Goal: Transaction & Acquisition: Purchase product/service

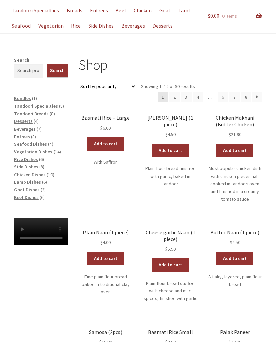
scroll to position [56, 0]
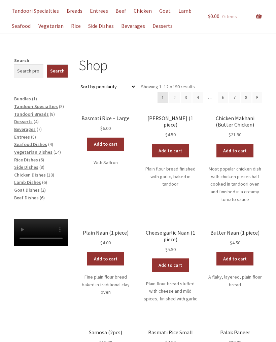
click at [170, 166] on p "Plain flour bread finished with garlic, baked in tandoor" at bounding box center [170, 177] width 54 height 23
click at [254, 15] on link "$ 0.00 0 items" at bounding box center [235, 16] width 54 height 26
click at [169, 144] on link "Add to cart" at bounding box center [170, 150] width 37 height 13
click at [240, 152] on link "Add to cart" at bounding box center [234, 150] width 37 height 13
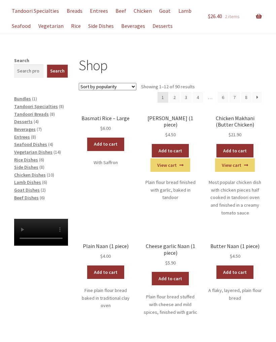
click at [0, 0] on link "View cart" at bounding box center [0, 0] width 0 height 0
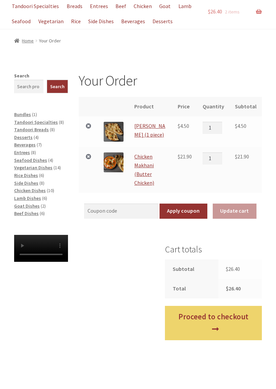
scroll to position [63, 0]
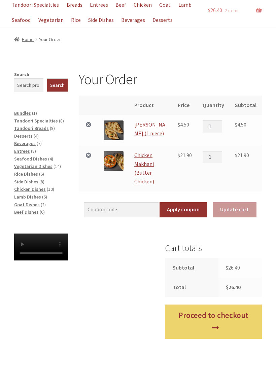
click at [219, 321] on link "Proceed to checkout" at bounding box center [213, 321] width 97 height 34
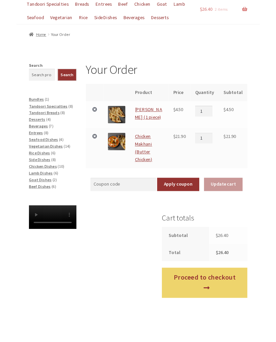
scroll to position [82, 0]
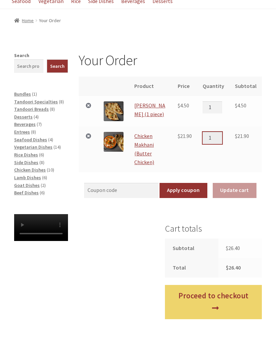
click at [219, 140] on input "1" at bounding box center [211, 138] width 19 height 12
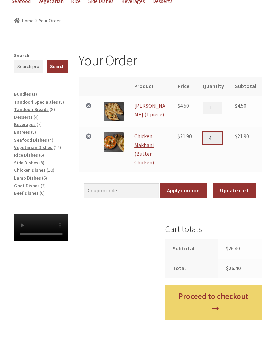
type input "4"
click at [235, 190] on button "Update cart" at bounding box center [234, 190] width 44 height 15
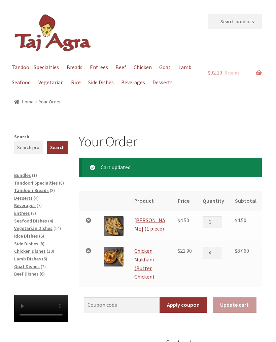
scroll to position [0, 0]
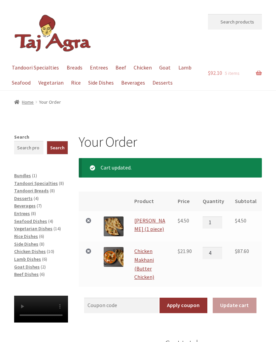
click at [72, 65] on link "Breads" at bounding box center [74, 67] width 22 height 15
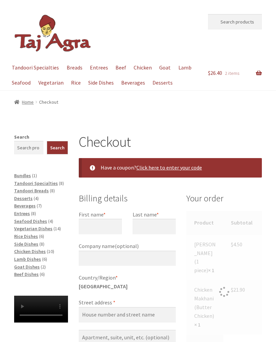
select select "ACT"
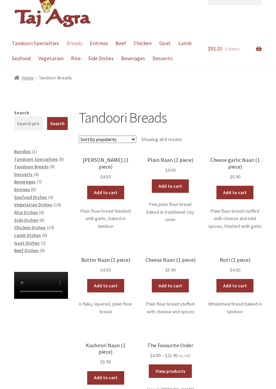
scroll to position [24, 0]
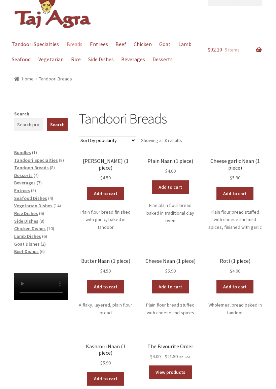
click at [169, 213] on p "Fine plain flour bread baked in traditional clay oven" at bounding box center [170, 212] width 54 height 23
click at [174, 185] on link "Add to cart" at bounding box center [170, 186] width 37 height 13
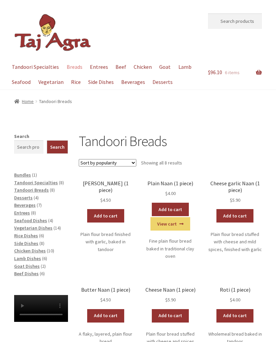
scroll to position [0, 0]
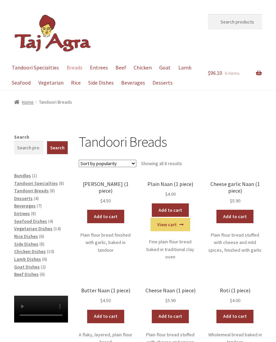
click at [74, 84] on link "Rice" at bounding box center [76, 82] width 16 height 15
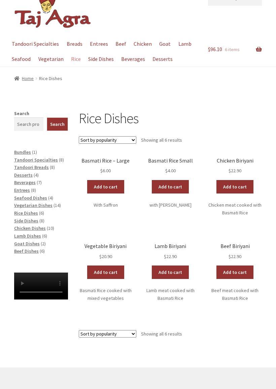
scroll to position [24, 0]
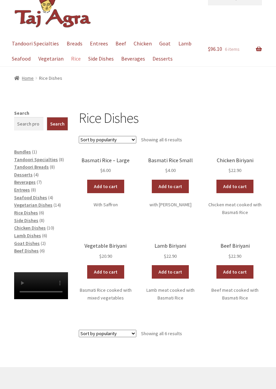
click at [107, 183] on link "Add to cart" at bounding box center [105, 186] width 37 height 13
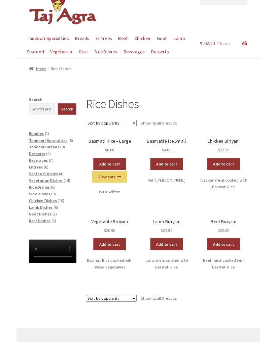
scroll to position [0, 0]
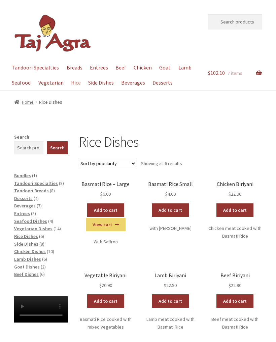
click at [102, 83] on link "Side Dishes" at bounding box center [101, 82] width 32 height 15
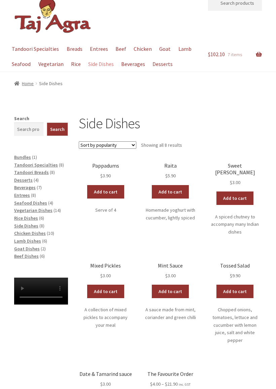
scroll to position [19, 0]
click at [108, 192] on link "Add to cart" at bounding box center [105, 191] width 37 height 13
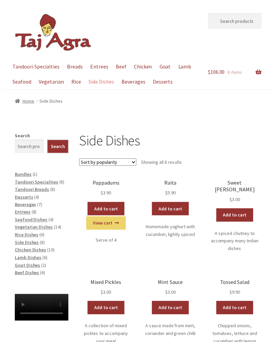
scroll to position [0, 0]
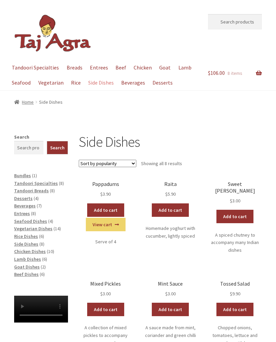
click at [97, 69] on link "Entrees" at bounding box center [98, 67] width 25 height 15
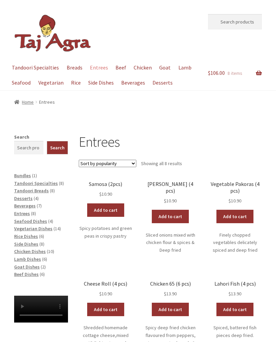
click at [112, 210] on link "Add to cart" at bounding box center [105, 210] width 37 height 13
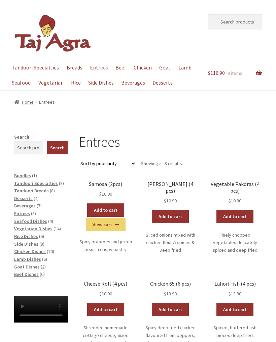
click at [0, 0] on link "View cart" at bounding box center [0, 0] width 0 height 0
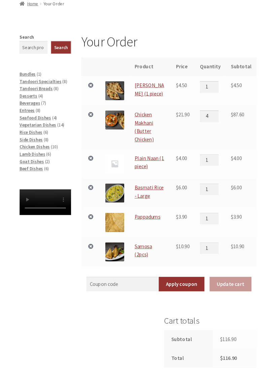
scroll to position [98, 0]
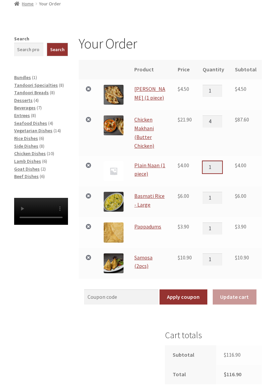
click at [220, 164] on input "1" at bounding box center [211, 167] width 19 height 12
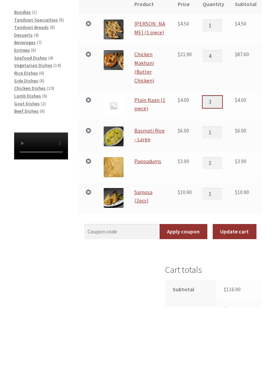
type input "3"
click at [241, 289] on button "Update cart" at bounding box center [234, 296] width 44 height 15
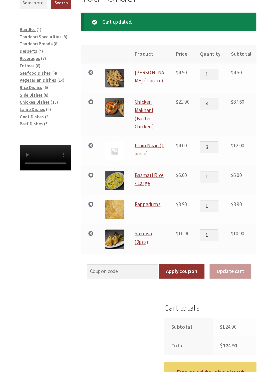
scroll to position [145, 0]
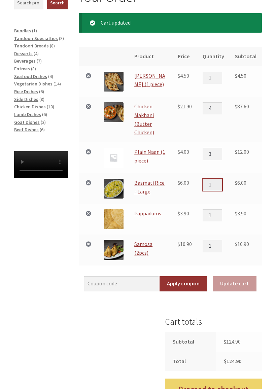
click at [221, 182] on input "1" at bounding box center [211, 184] width 19 height 12
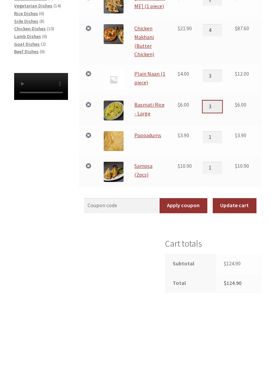
type input "3"
click at [238, 276] on button "Update cart" at bounding box center [234, 283] width 44 height 15
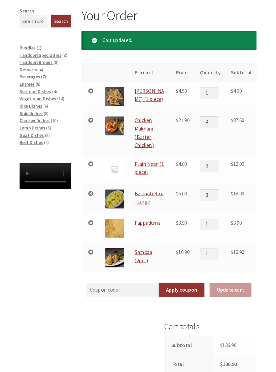
scroll to position [123, 0]
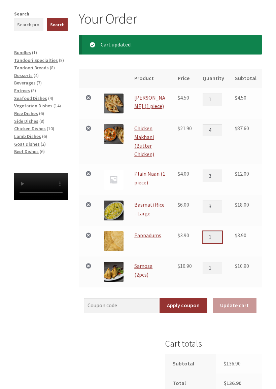
click at [220, 236] on input "1" at bounding box center [211, 237] width 19 height 12
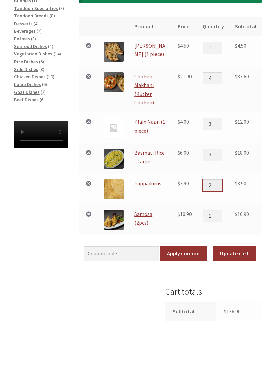
type input "2"
click at [241, 298] on button "Update cart" at bounding box center [234, 305] width 44 height 15
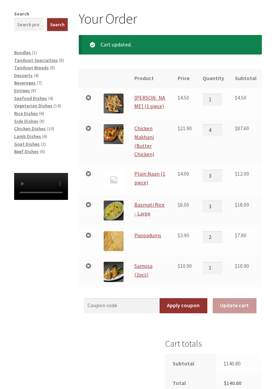
click at [90, 262] on link "×" at bounding box center [88, 265] width 9 height 9
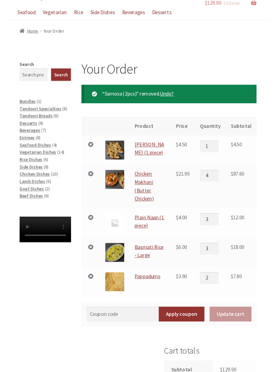
scroll to position [89, 0]
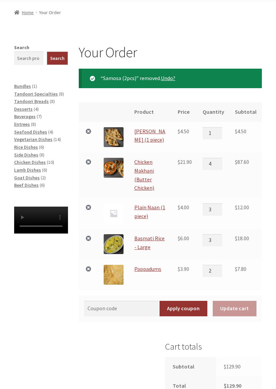
click at [237, 239] on td "$ 18.00" at bounding box center [245, 244] width 32 height 31
click at [221, 238] on input "3" at bounding box center [211, 240] width 19 height 12
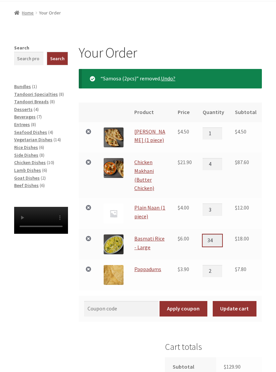
type input "3"
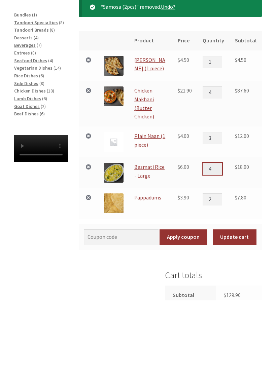
type input "4"
click at [238, 301] on button "Update cart" at bounding box center [234, 308] width 44 height 15
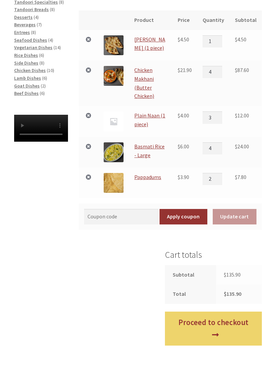
scroll to position [203, 0]
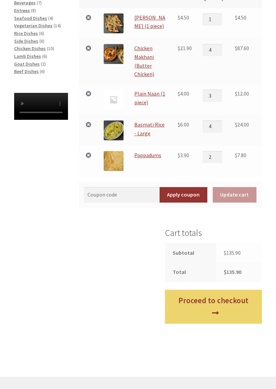
click at [232, 299] on link "Proceed to checkout" at bounding box center [213, 307] width 97 height 34
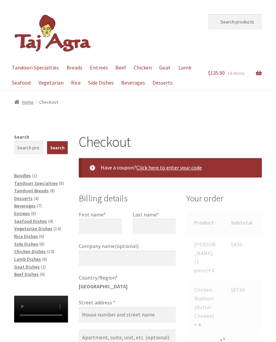
select select "ACT"
click at [255, 75] on link "$ 135.90 14 items" at bounding box center [235, 73] width 54 height 26
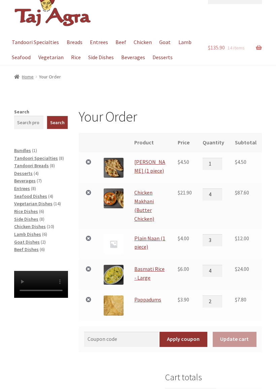
scroll to position [29, 0]
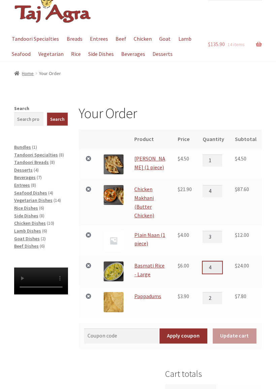
click at [220, 263] on input "4" at bounding box center [211, 267] width 19 height 12
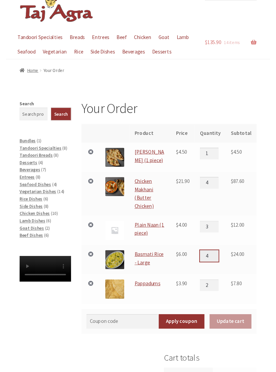
scroll to position [59, 0]
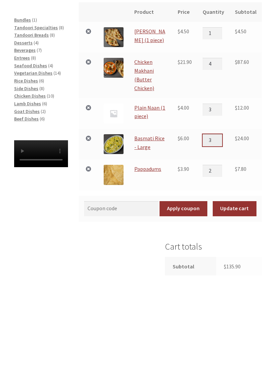
type input "3"
click at [243, 297] on button "Update cart" at bounding box center [234, 304] width 44 height 15
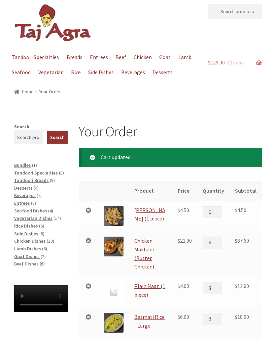
scroll to position [9, 0]
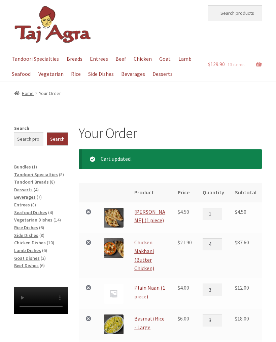
click at [72, 74] on link "Rice" at bounding box center [76, 74] width 16 height 15
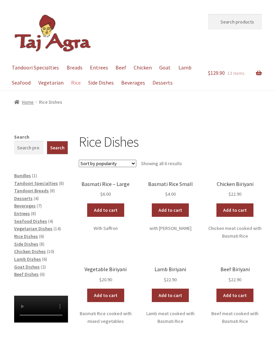
click at [110, 212] on link "Add to cart" at bounding box center [105, 210] width 37 height 13
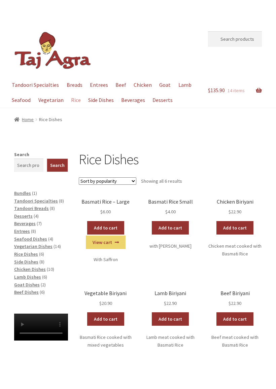
scroll to position [4, 0]
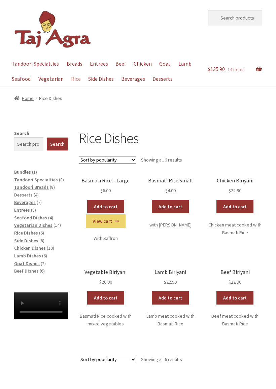
click at [218, 70] on span "$ 135.90" at bounding box center [216, 69] width 17 height 7
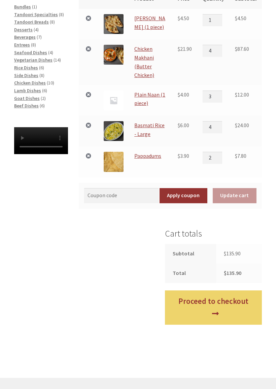
scroll to position [173, 0]
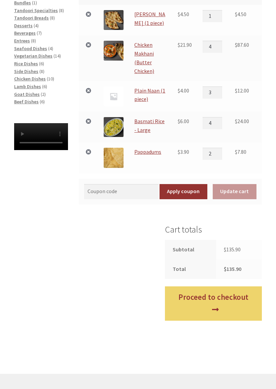
click at [182, 298] on link "Proceed to checkout" at bounding box center [213, 303] width 97 height 34
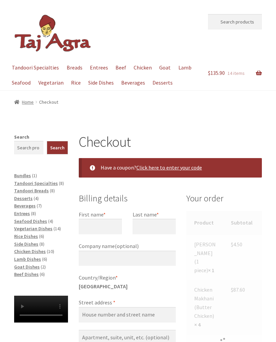
select select "ACT"
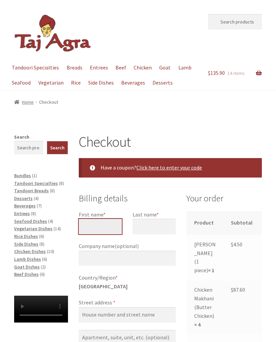
click at [104, 221] on input "First name *" at bounding box center [100, 226] width 43 height 15
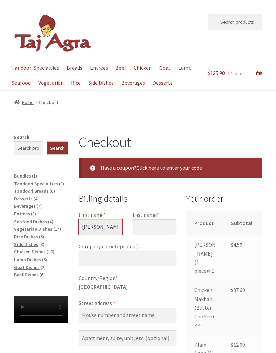
type input "Sharon"
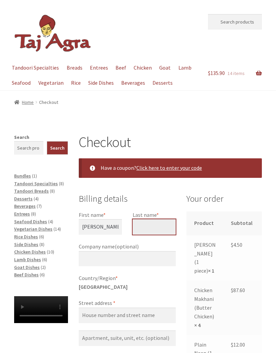
click at [155, 226] on input "Last name *" at bounding box center [153, 226] width 43 height 15
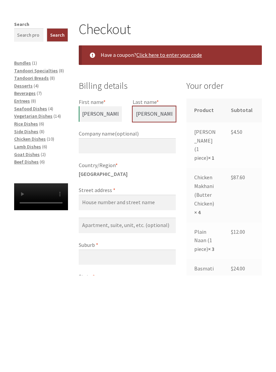
scroll to position [17, 0]
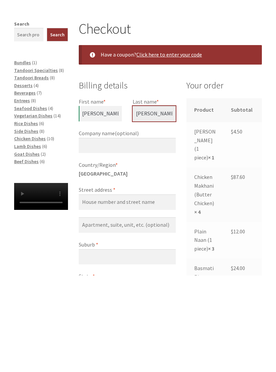
type input "Graham"
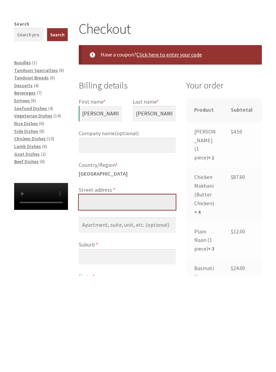
click at [146, 291] on input "Street address *" at bounding box center [127, 298] width 97 height 15
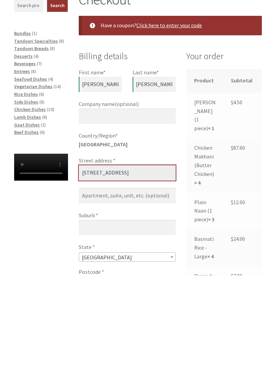
scroll to position [48, 0]
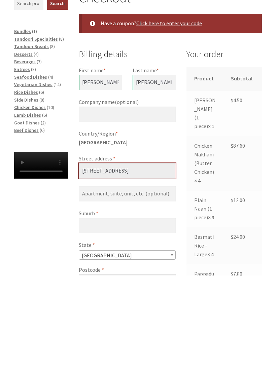
type input "[STREET_ADDRESS]"
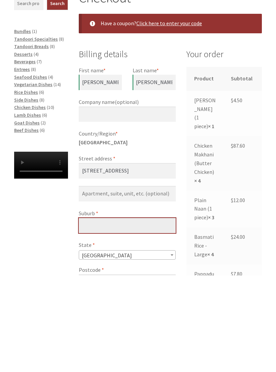
click at [144, 314] on input "Suburb *" at bounding box center [127, 321] width 97 height 15
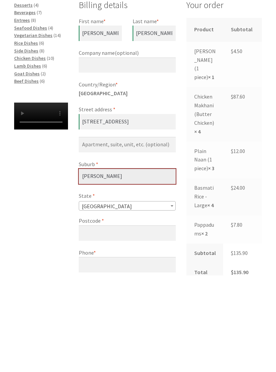
scroll to position [104, 0]
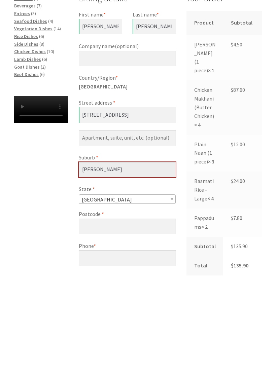
type input "Watson"
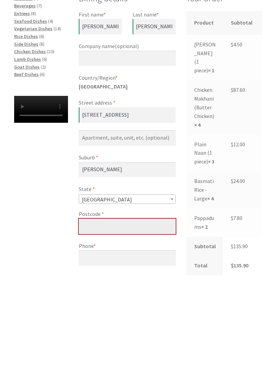
click at [149, 315] on input "Postcode *" at bounding box center [127, 322] width 97 height 15
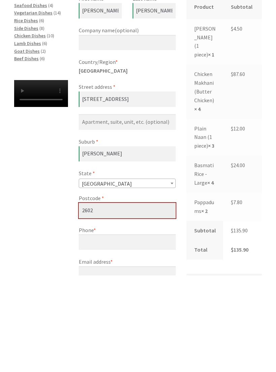
scroll to position [120, 0]
type input "2602"
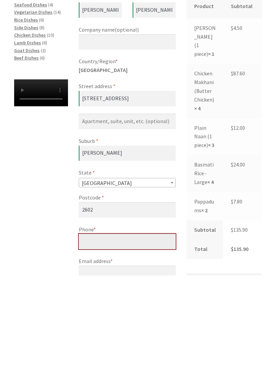
click at [150, 330] on input "Phone *" at bounding box center [127, 337] width 97 height 15
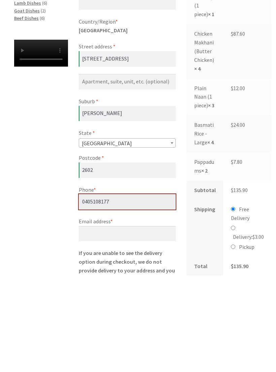
scroll to position [178, 0]
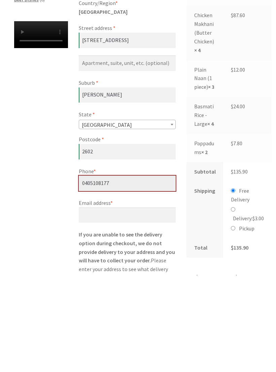
type input "0405108177"
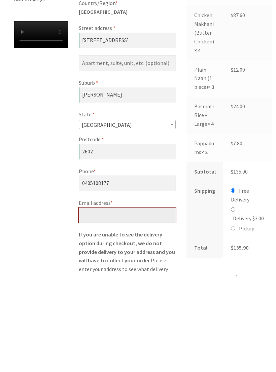
click at [160, 304] on input "Email address *" at bounding box center [127, 311] width 97 height 15
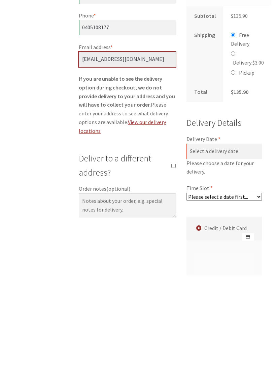
scroll to position [344, 0]
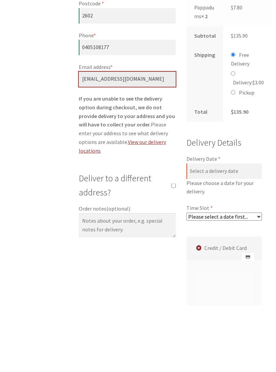
type input "[EMAIL_ADDRESS][DOMAIN_NAME]"
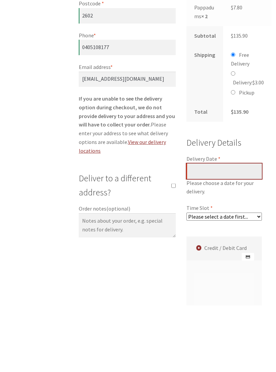
click at [252, 230] on input "Delivery Date *" at bounding box center [223, 237] width 75 height 15
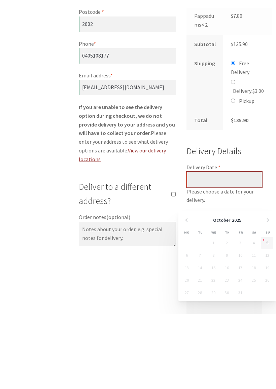
scroll to position [411, 0]
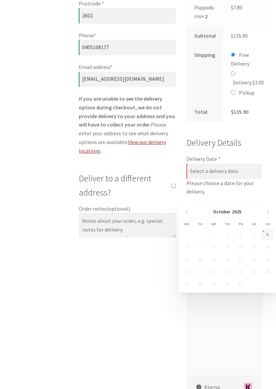
click at [268, 231] on link "5" at bounding box center [266, 234] width 12 height 11
type input "[DATE]"
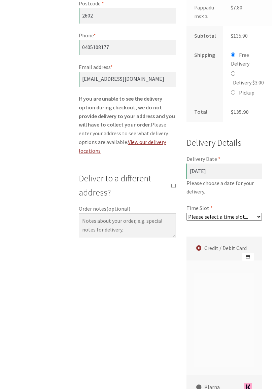
click at [257, 220] on select "Please select a time slot... 08:55 PM - 09:25 PM 09:25 PM - 09:55 PM" at bounding box center [223, 216] width 75 height 8
click at [258, 220] on select "Please select a time slot... 08:55 PM - 09:25 PM 09:25 PM - 09:55 PM" at bounding box center [223, 216] width 75 height 8
select select "60c2ef62db861/6|0.00"
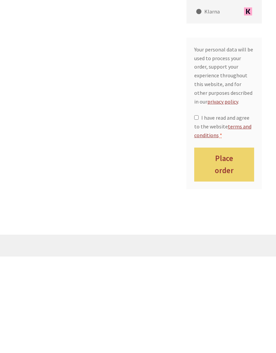
scroll to position [693, 0]
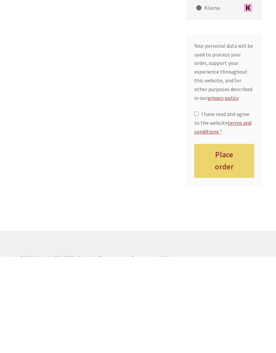
click at [198, 208] on input "I have read and agree to the website terms and conditions *" at bounding box center [196, 210] width 4 height 4
checkbox input "true"
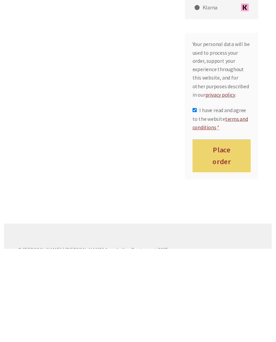
scroll to position [760, 0]
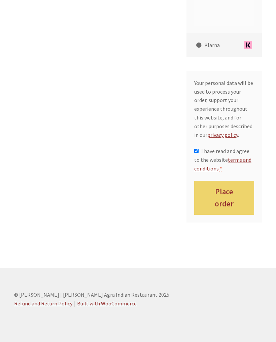
click at [232, 204] on button "Place order" at bounding box center [224, 198] width 60 height 34
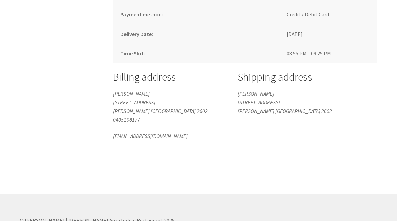
scroll to position [546, 0]
